Goal: Use online tool/utility: Utilize a website feature to perform a specific function

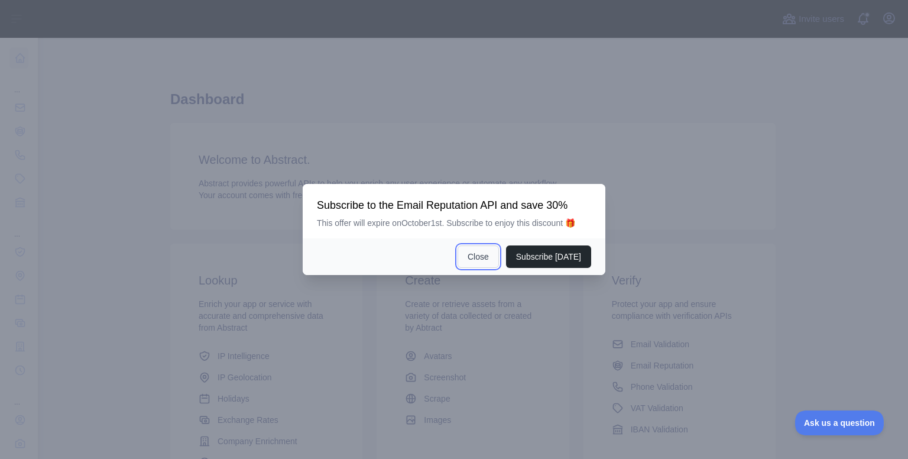
click at [489, 256] on button "Close" at bounding box center [478, 256] width 41 height 22
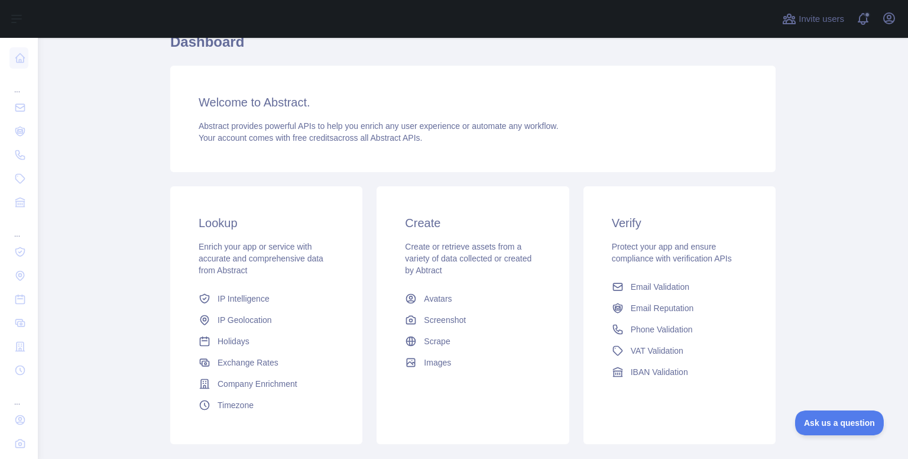
scroll to position [118, 0]
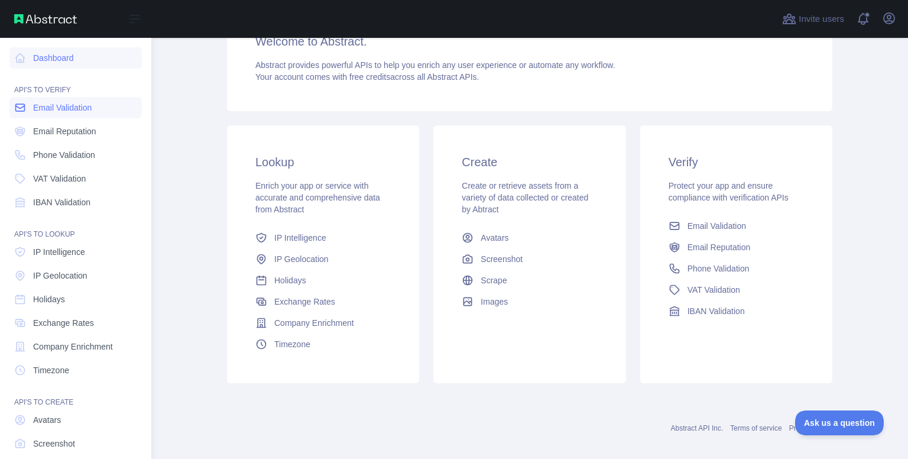
click at [74, 116] on link "Email Validation" at bounding box center [75, 107] width 132 height 21
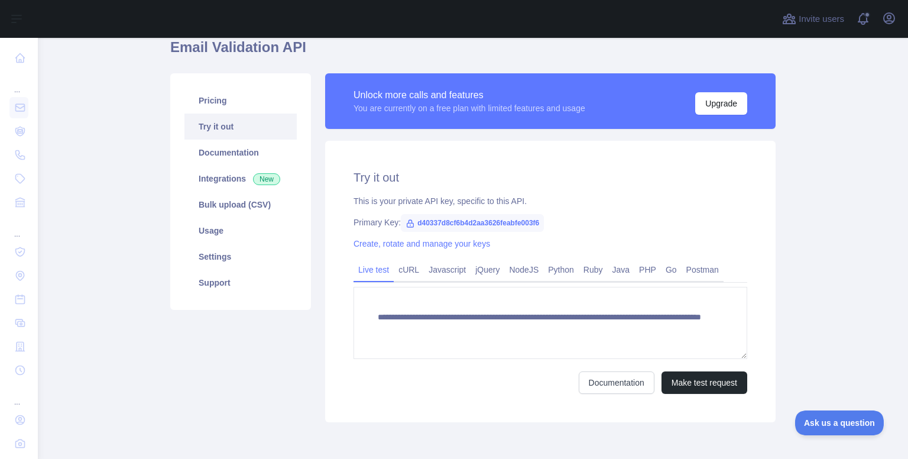
scroll to position [118, 0]
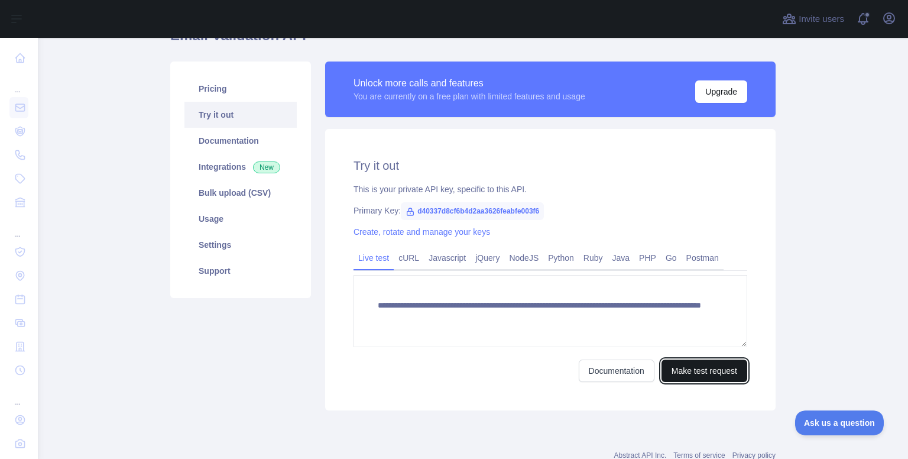
click at [689, 368] on button "Make test request" at bounding box center [704, 370] width 86 height 22
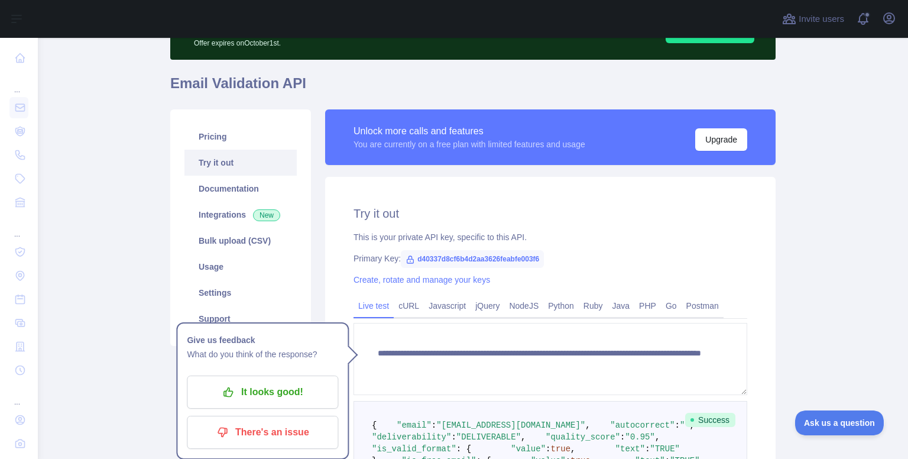
scroll to position [66, 0]
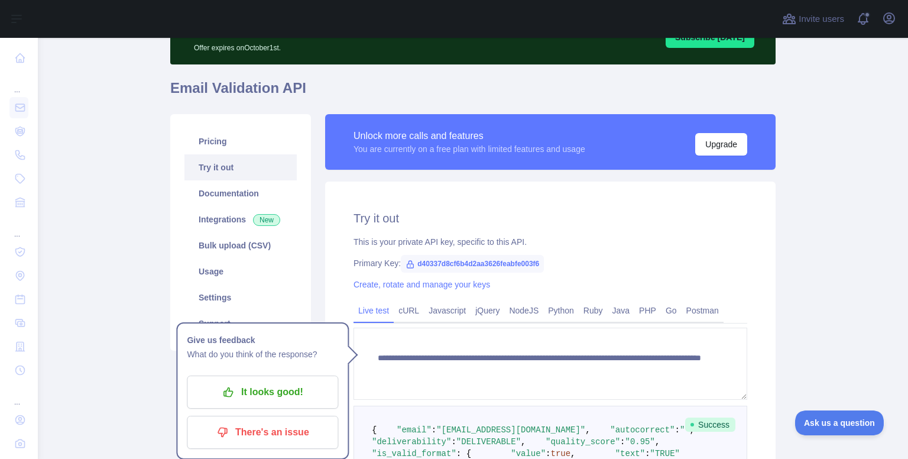
click at [325, 249] on div "**********" at bounding box center [550, 412] width 450 height 463
click at [812, 226] on main "**********" at bounding box center [473, 248] width 870 height 421
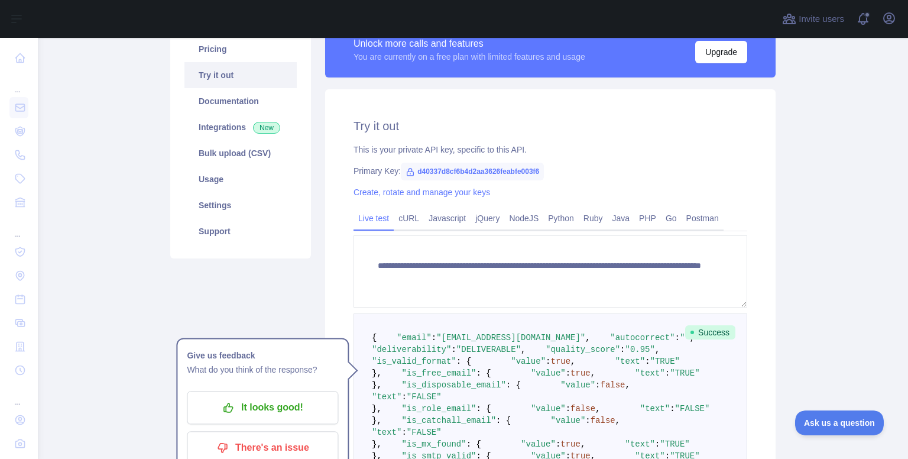
scroll to position [184, 0]
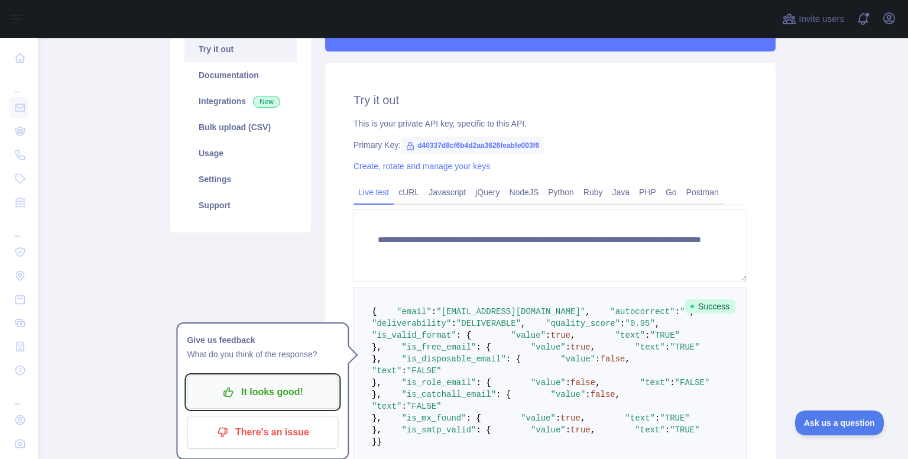
click at [299, 403] on button "It looks good!" at bounding box center [262, 391] width 151 height 33
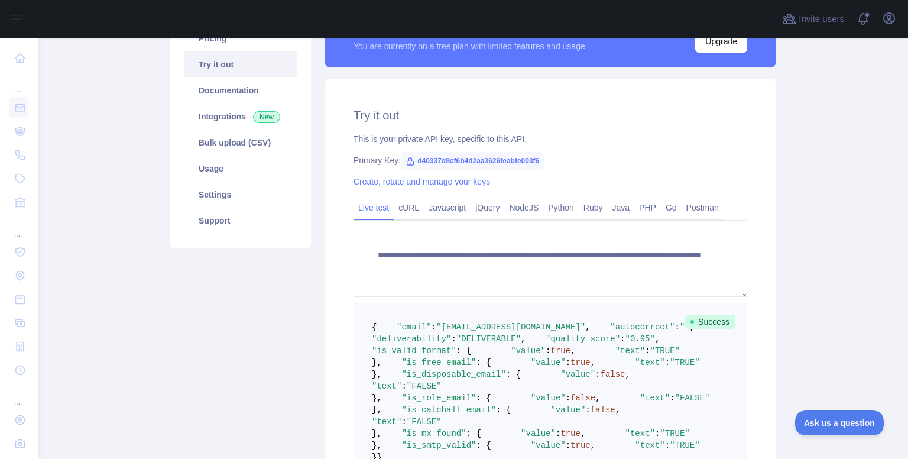
scroll to position [177, 0]
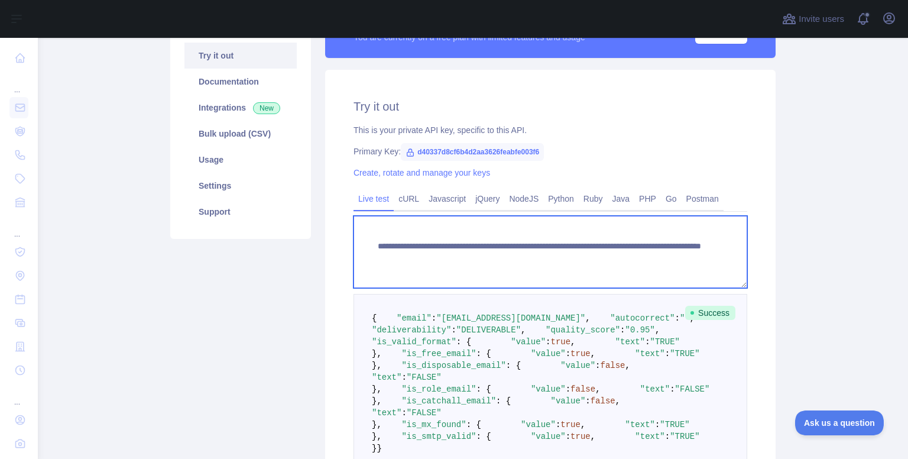
click at [605, 257] on textarea "**********" at bounding box center [550, 252] width 394 height 72
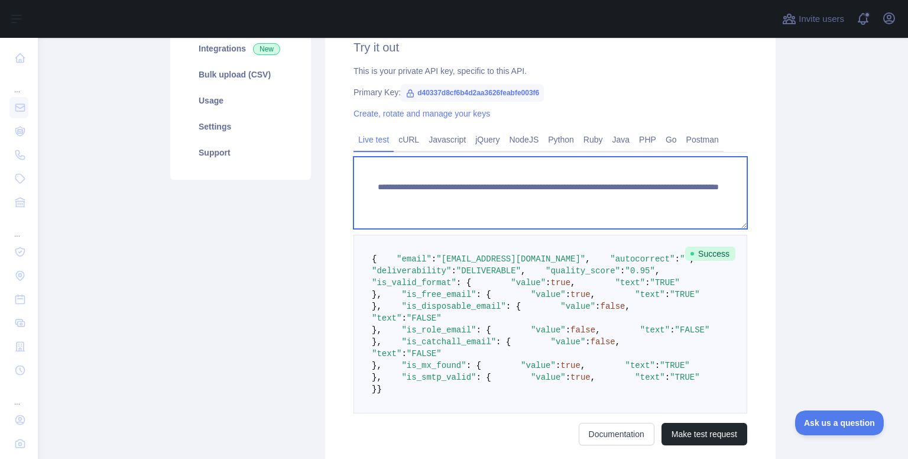
scroll to position [598, 0]
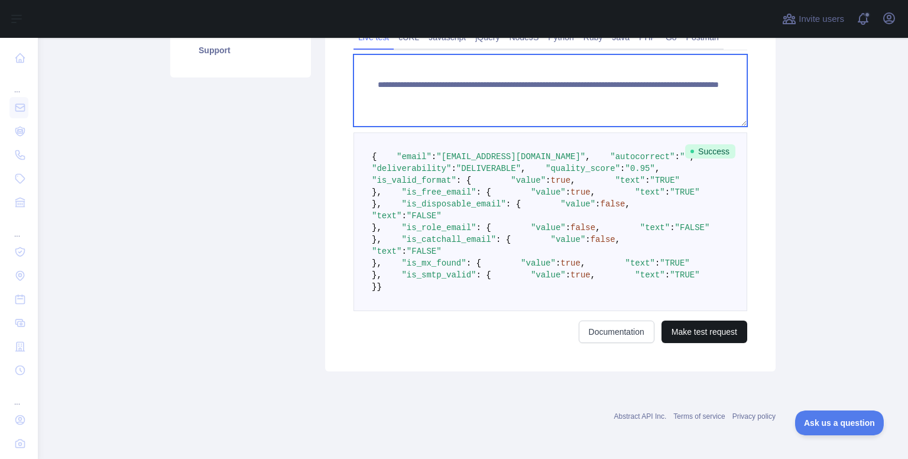
type textarea "**********"
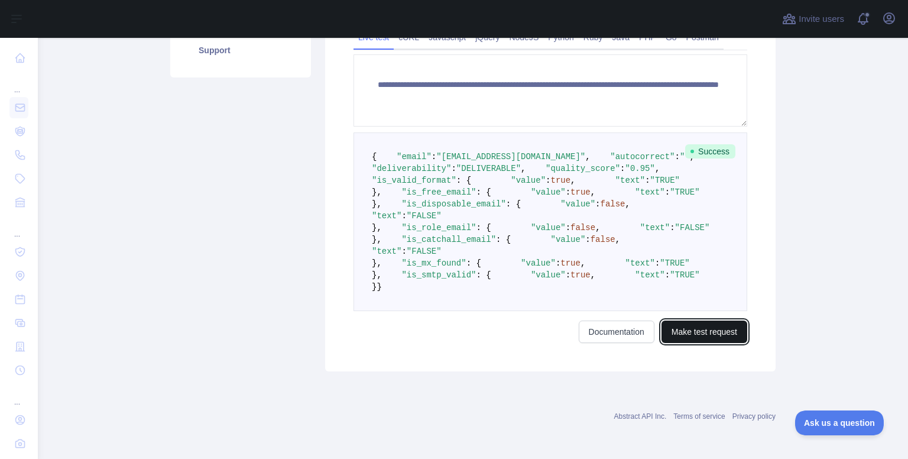
click at [702, 339] on button "Make test request" at bounding box center [704, 331] width 86 height 22
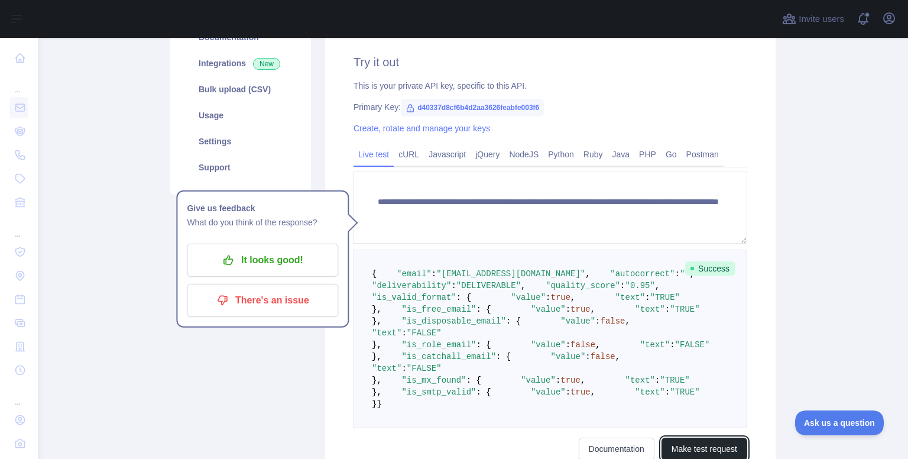
scroll to position [89, 0]
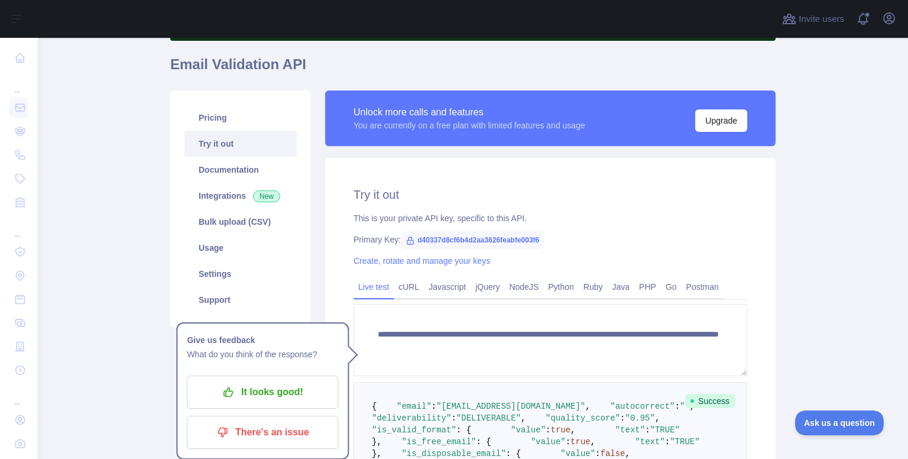
click at [532, 242] on span "d40337d8cf6b4d2aa3626feabfe003f6" at bounding box center [472, 240] width 143 height 18
copy span "d40337d8cf6b4d2aa3626feabfe003f6"
click at [590, 219] on div "This is your private API key, specific to this API." at bounding box center [550, 218] width 394 height 12
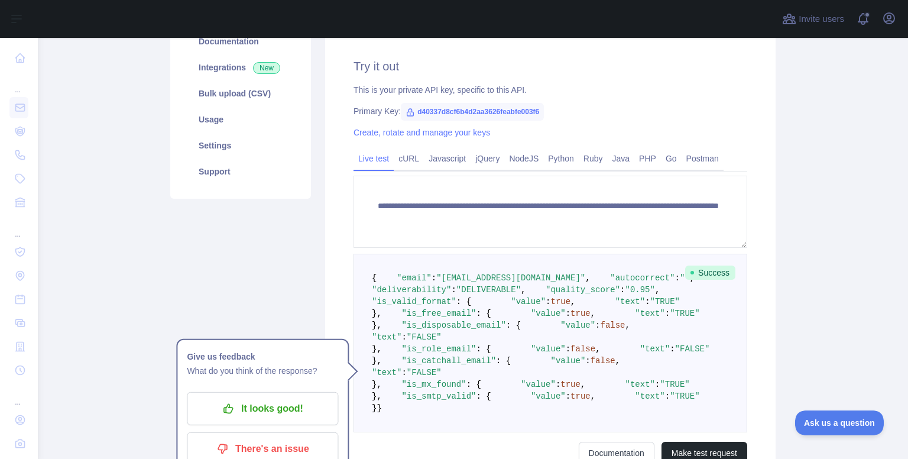
scroll to position [207, 0]
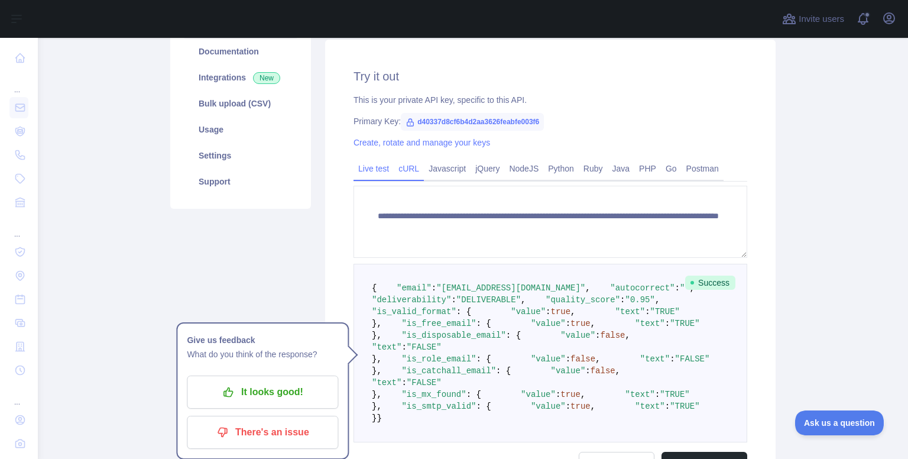
click at [403, 170] on link "cURL" at bounding box center [409, 168] width 30 height 19
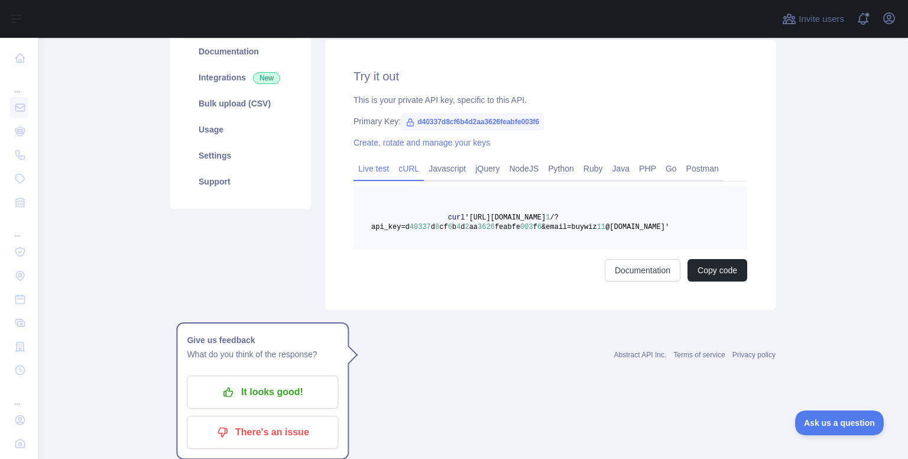
click at [375, 171] on link "Live test" at bounding box center [373, 168] width 40 height 19
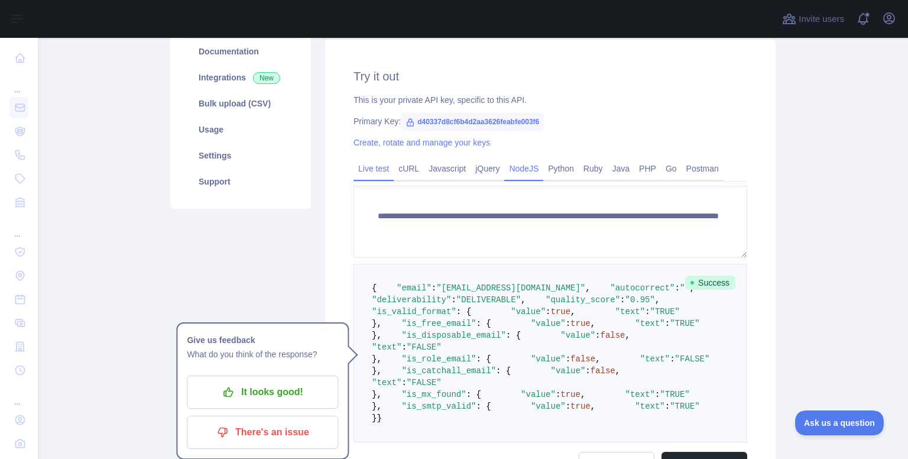
click at [522, 164] on link "NodeJS" at bounding box center [523, 168] width 39 height 19
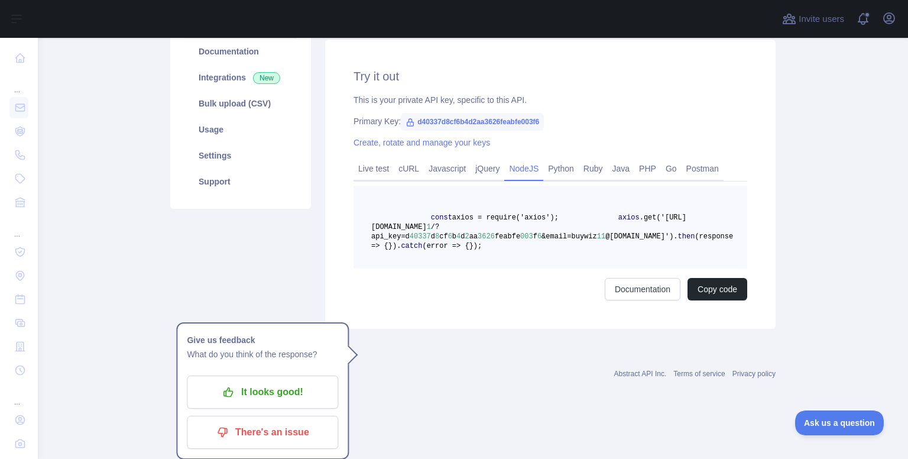
click at [535, 175] on link "NodeJS" at bounding box center [523, 168] width 39 height 19
click at [547, 175] on link "Python" at bounding box center [560, 168] width 35 height 19
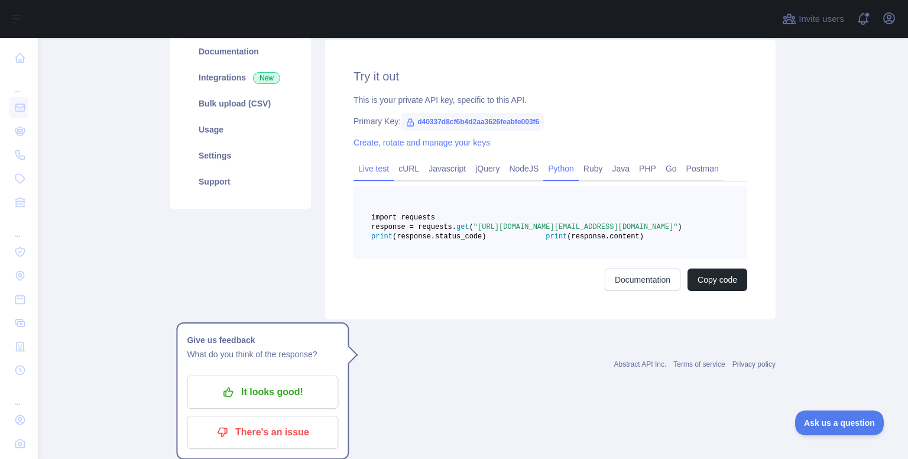
click at [359, 170] on link "Live test" at bounding box center [373, 168] width 40 height 19
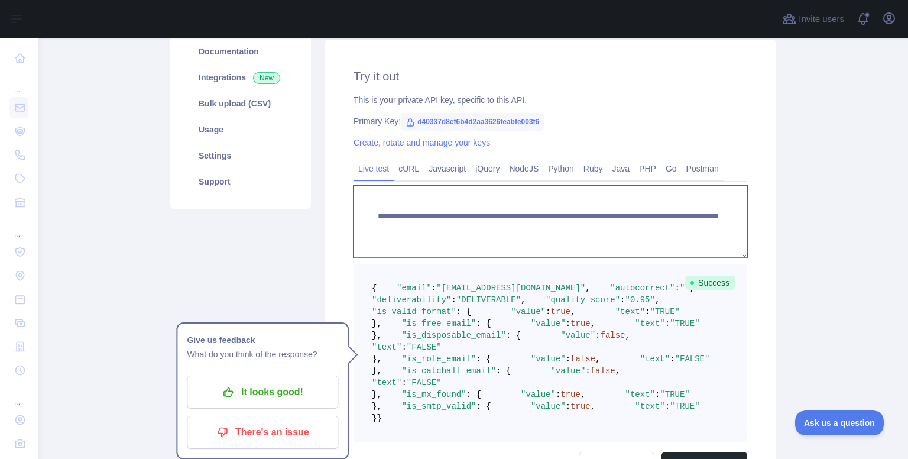
drag, startPoint x: 374, startPoint y: 216, endPoint x: 550, endPoint y: 216, distance: 176.2
click at [550, 216] on textarea "**********" at bounding box center [550, 222] width 394 height 72
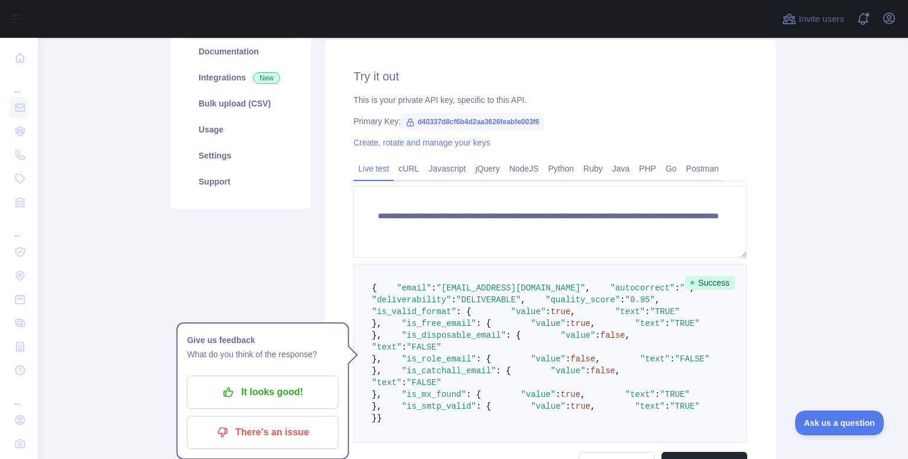
click at [835, 235] on main "**********" at bounding box center [473, 248] width 870 height 421
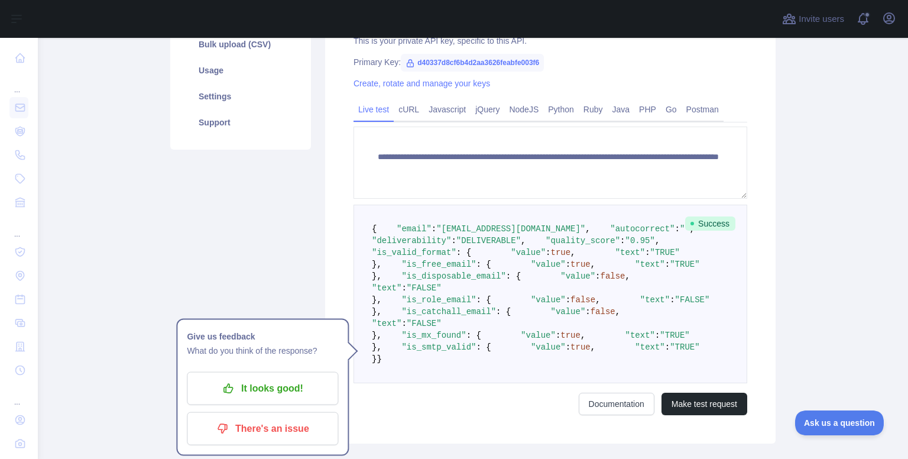
scroll to position [326, 0]
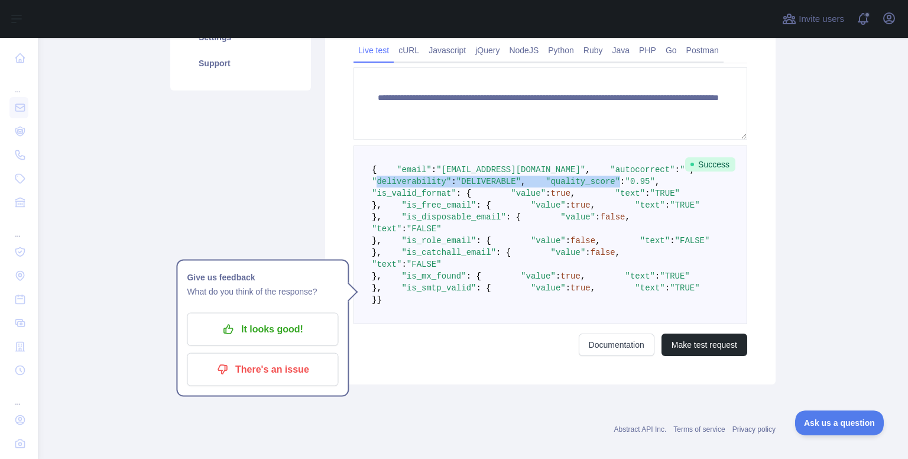
drag, startPoint x: 390, startPoint y: 204, endPoint x: 455, endPoint y: 210, distance: 65.9
click at [455, 210] on pre "{ "email" : "[EMAIL_ADDRESS][DOMAIN_NAME]" , "autocorrect" : "" , "deliverabili…" at bounding box center [550, 234] width 394 height 179
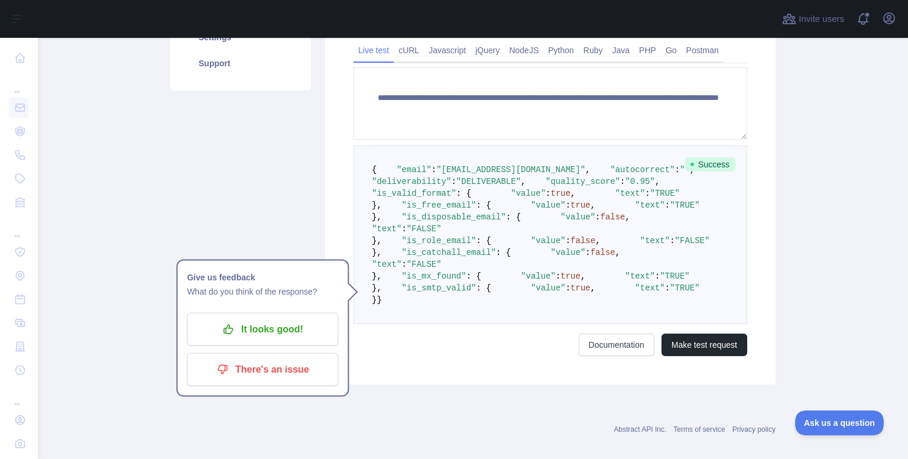
click at [520, 227] on pre "{ "email" : "[EMAIL_ADDRESS][DOMAIN_NAME]" , "autocorrect" : "" , "deliverabili…" at bounding box center [550, 234] width 394 height 179
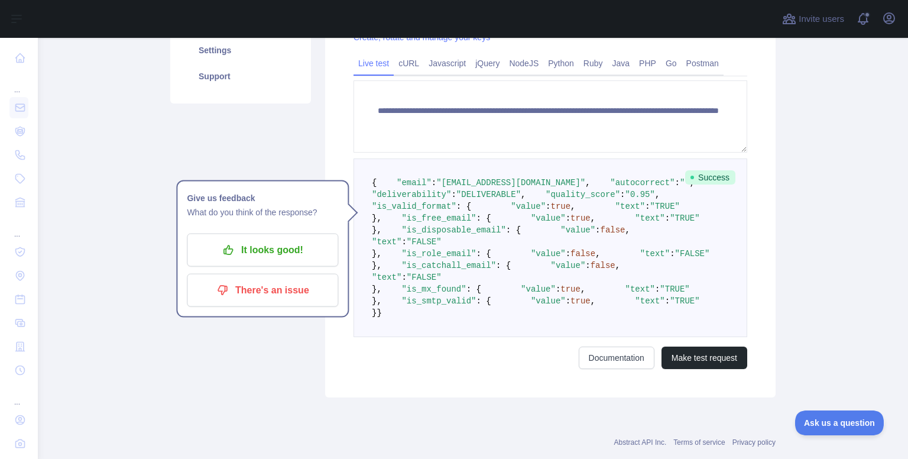
scroll to position [148, 0]
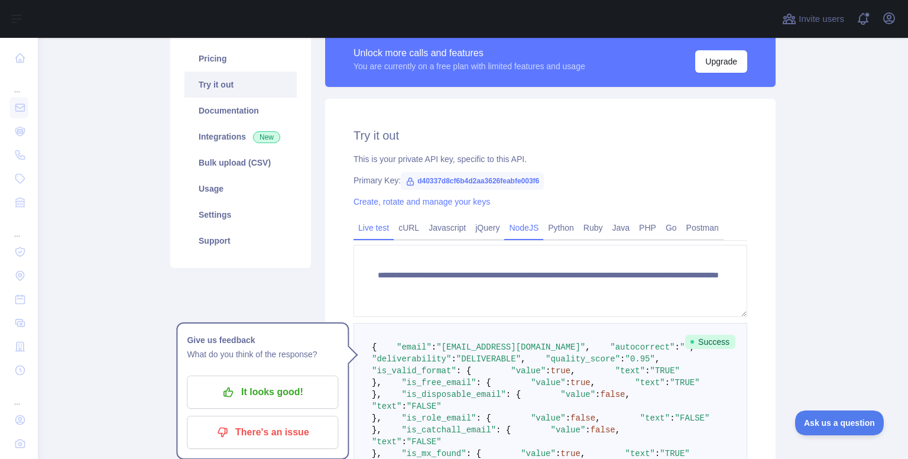
click at [521, 229] on link "NodeJS" at bounding box center [523, 227] width 39 height 19
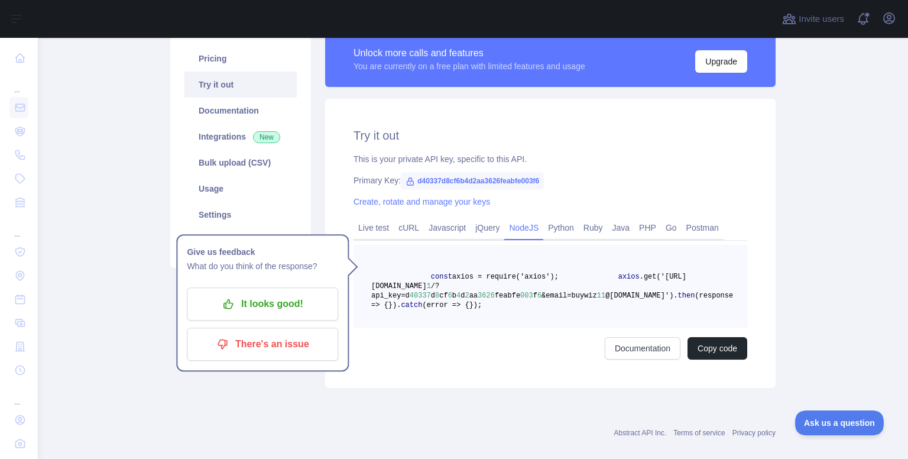
scroll to position [193, 0]
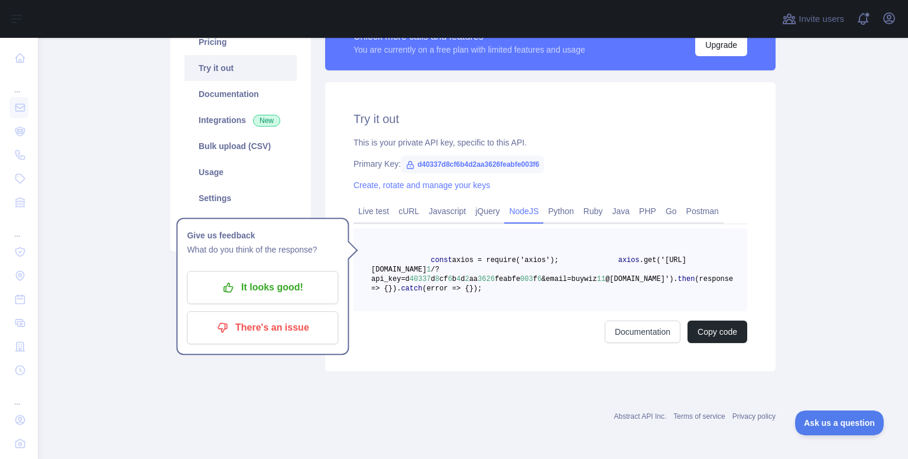
click at [536, 294] on pre "const axios = require('axios'); axios .get('[URL][DOMAIN_NAME] 1 /?api_key=d 40…" at bounding box center [550, 269] width 394 height 83
click at [300, 277] on p "It looks good!" at bounding box center [263, 287] width 134 height 20
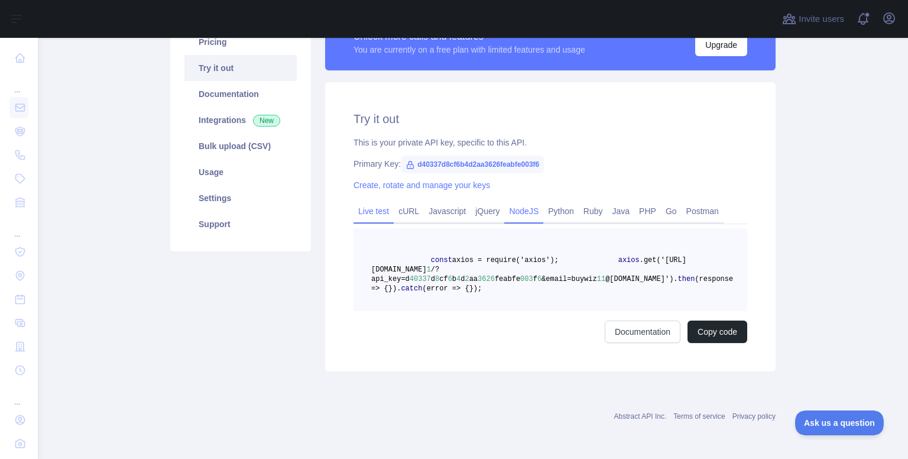
click at [371, 202] on link "Live test" at bounding box center [373, 211] width 40 height 19
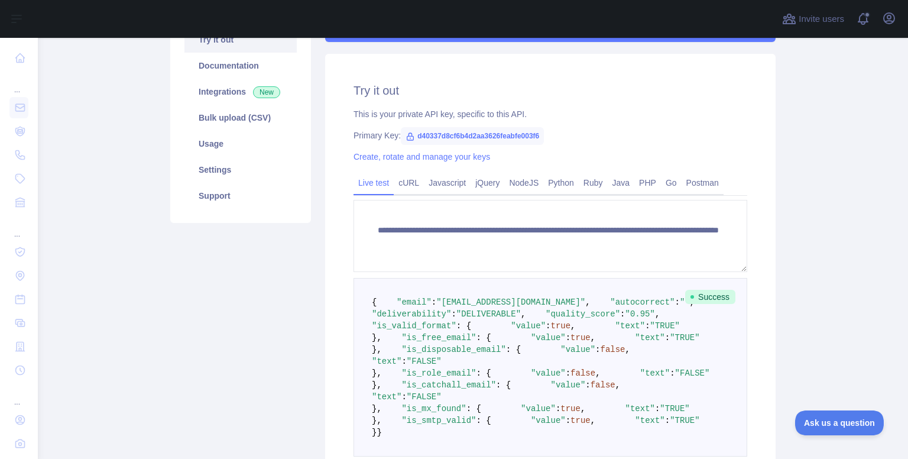
click at [381, 184] on link "Live test" at bounding box center [373, 182] width 40 height 19
click at [410, 185] on link "cURL" at bounding box center [409, 182] width 30 height 19
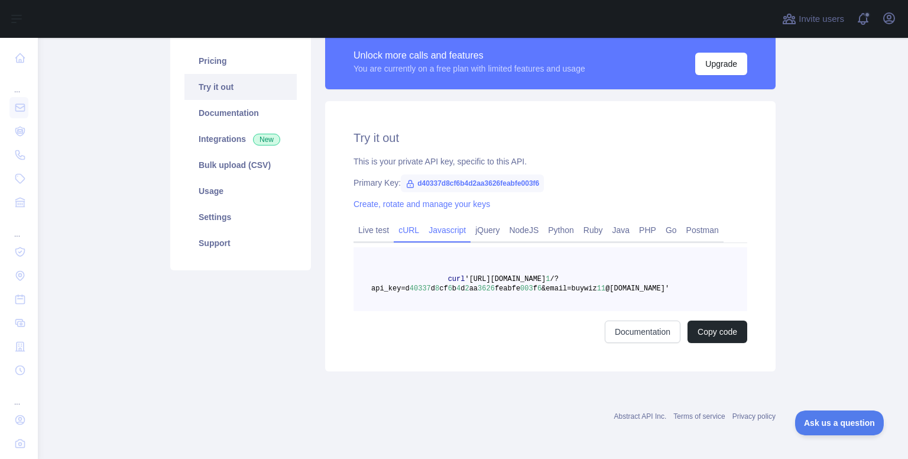
click at [433, 233] on link "Javascript" at bounding box center [447, 229] width 47 height 19
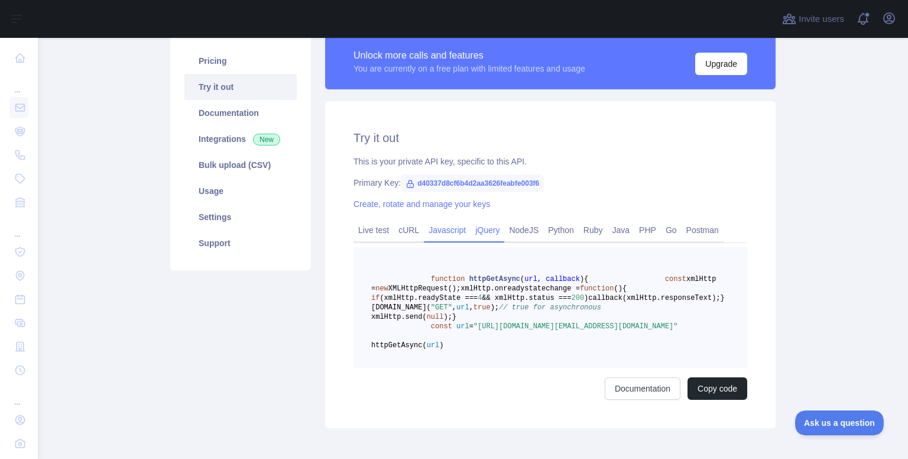
click at [471, 236] on link "jQuery" at bounding box center [488, 229] width 34 height 19
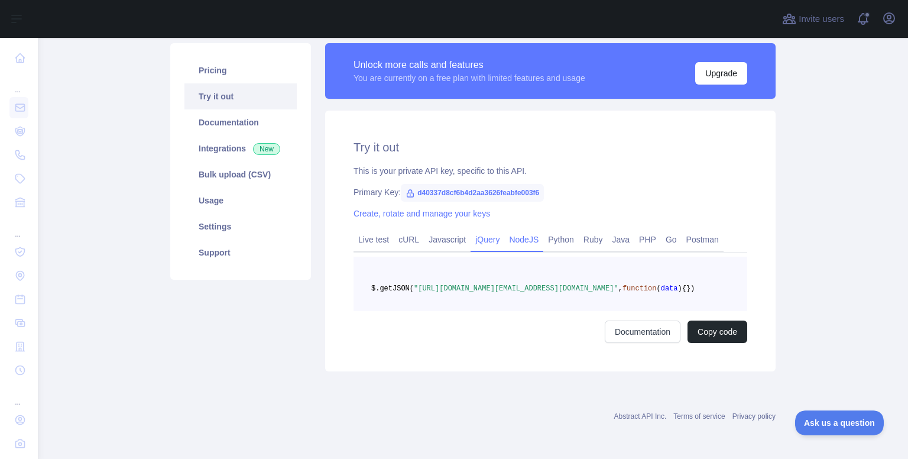
click at [508, 236] on link "NodeJS" at bounding box center [523, 239] width 39 height 19
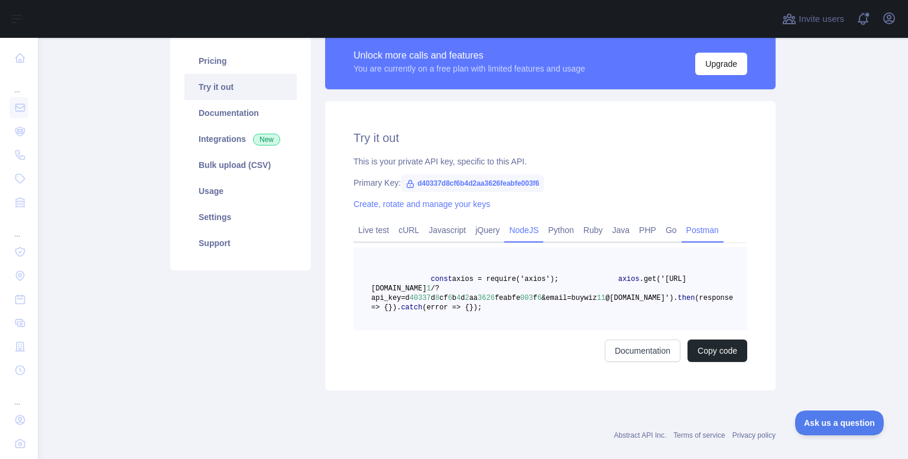
click at [682, 233] on link "Postman" at bounding box center [703, 229] width 42 height 19
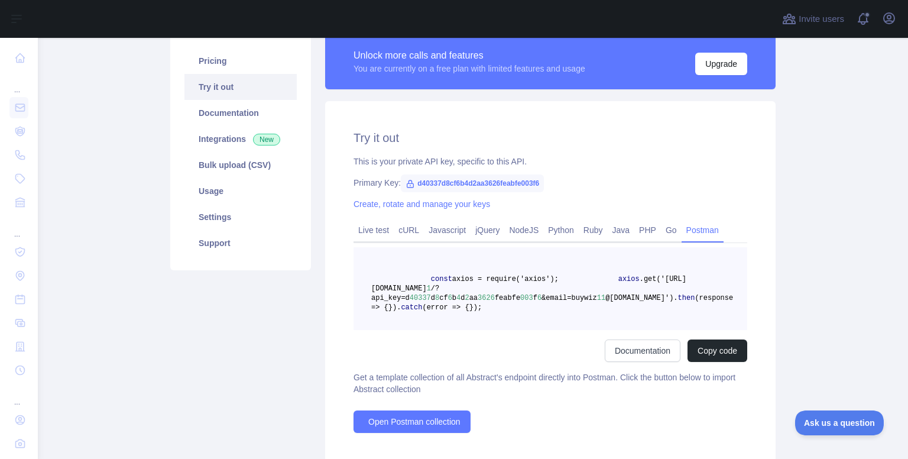
scroll to position [116, 0]
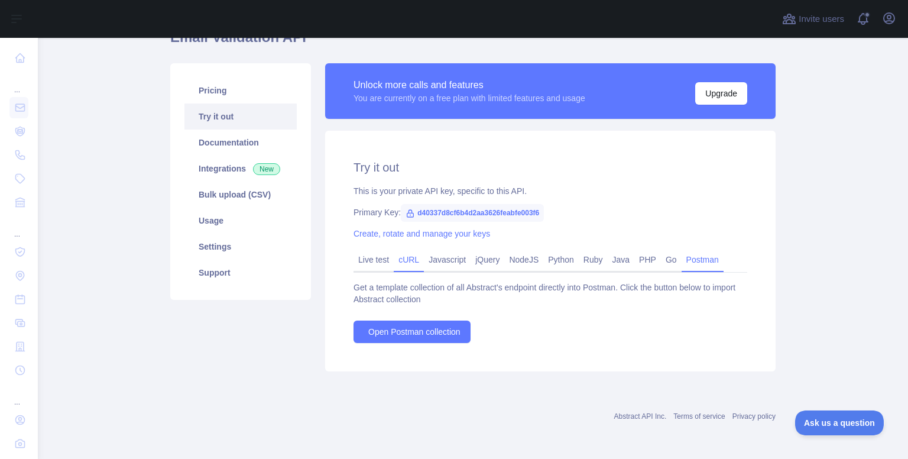
click at [406, 258] on link "cURL" at bounding box center [409, 259] width 30 height 19
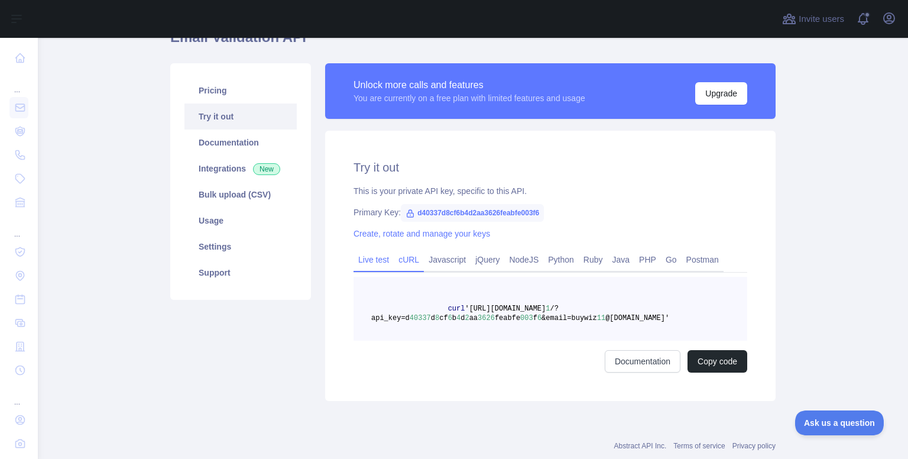
click at [384, 267] on link "Live test" at bounding box center [373, 259] width 40 height 19
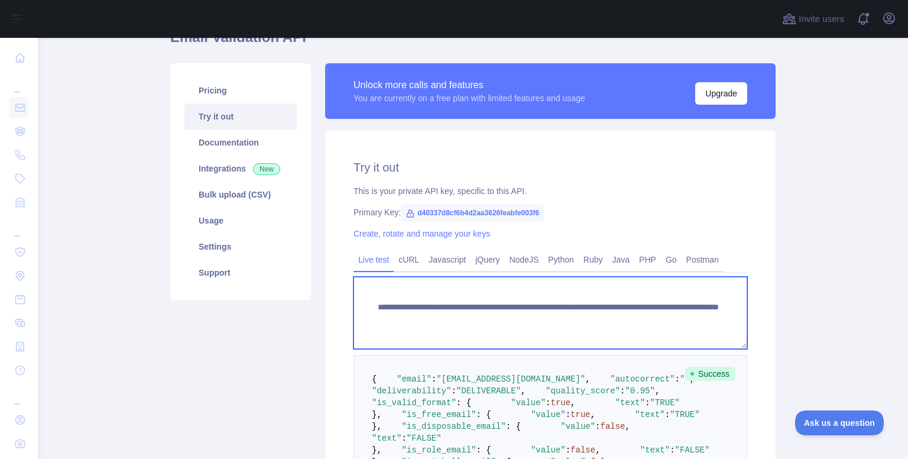
drag, startPoint x: 681, startPoint y: 320, endPoint x: 372, endPoint y: 307, distance: 309.4
click at [372, 307] on textarea "**********" at bounding box center [550, 313] width 394 height 72
